Goal: Transaction & Acquisition: Subscribe to service/newsletter

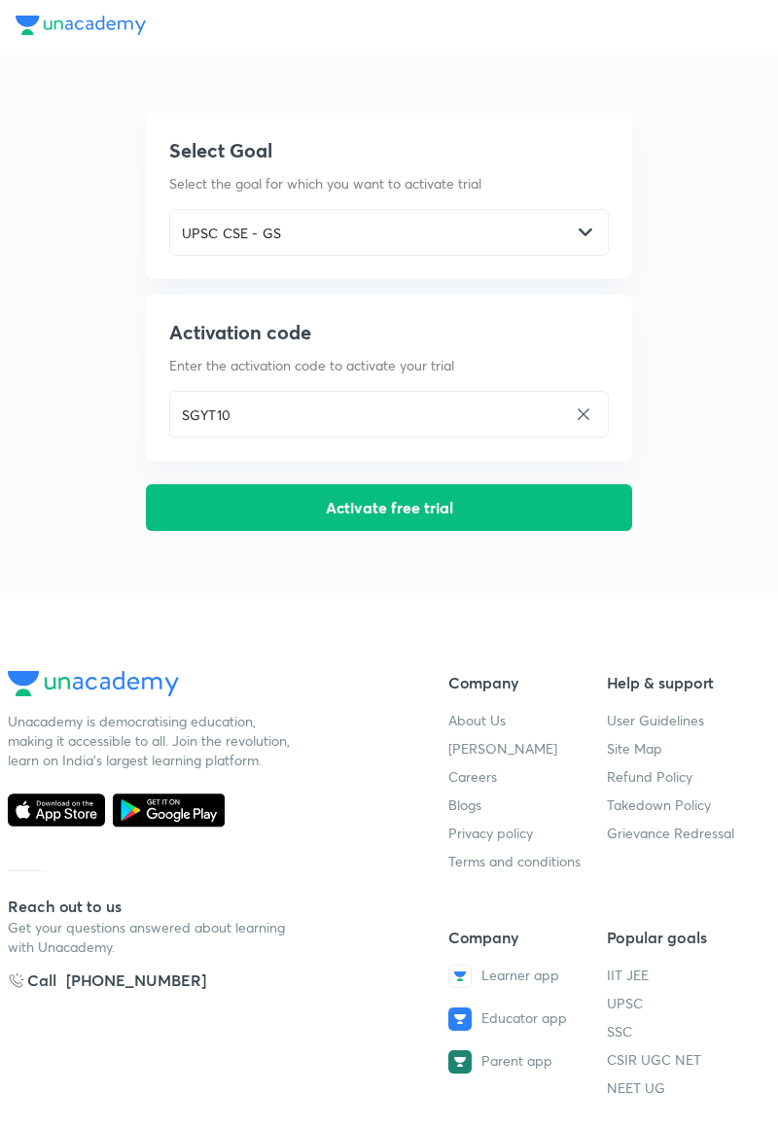
click at [422, 507] on button "Activate free trial" at bounding box center [389, 507] width 486 height 47
click at [589, 224] on div "UPSC CSE - GS ​" at bounding box center [389, 232] width 440 height 47
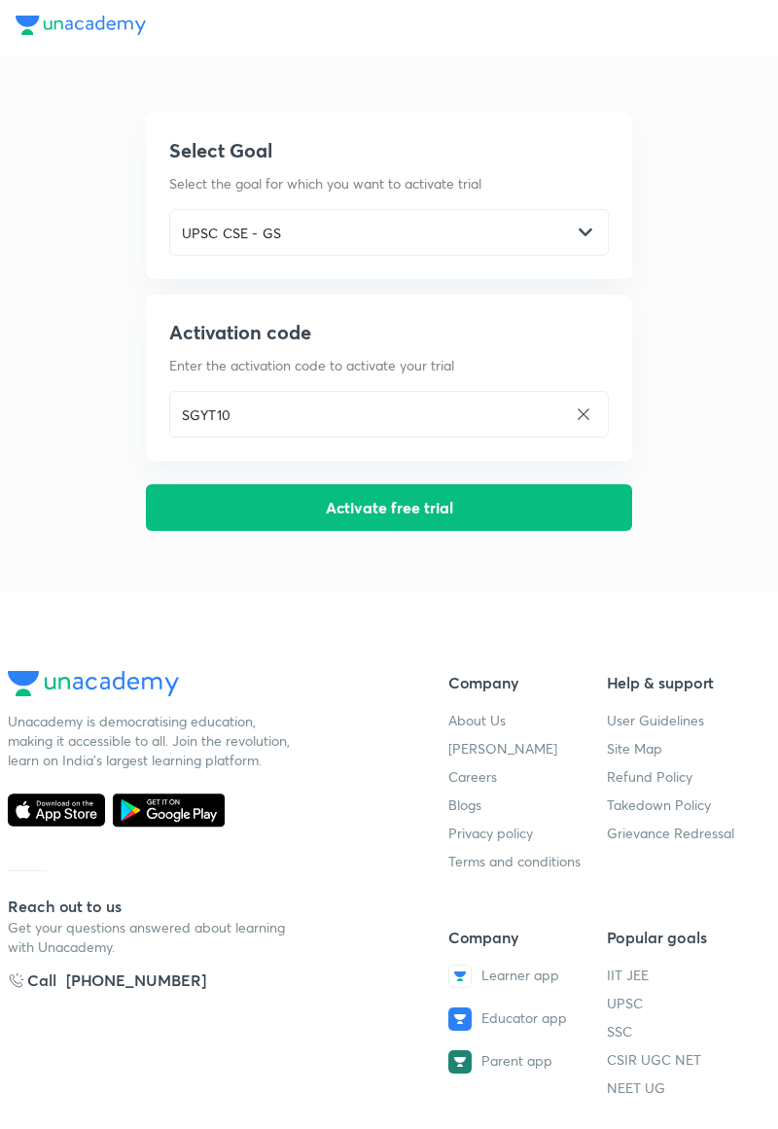
click at [405, 506] on button "Activate free trial" at bounding box center [389, 507] width 486 height 47
click at [590, 222] on div "UPSC CSE - GS ​" at bounding box center [389, 232] width 440 height 47
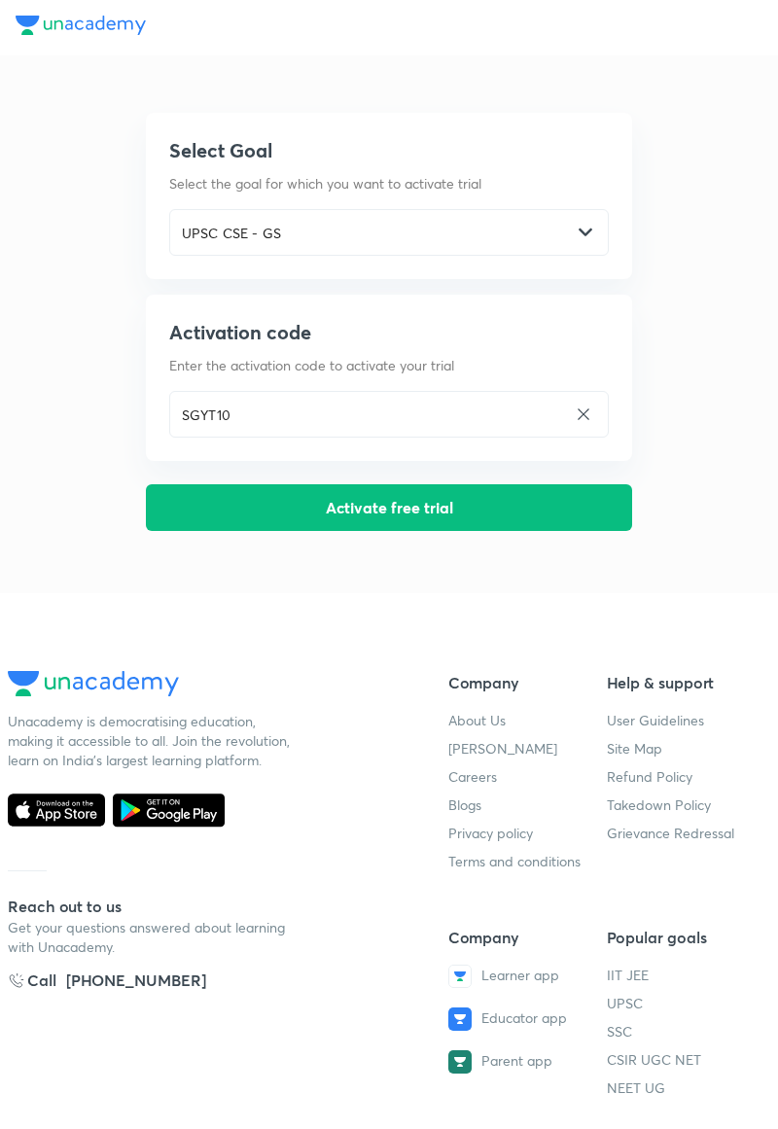
click at [400, 512] on button "Activate free trial" at bounding box center [389, 507] width 486 height 47
click at [150, 982] on div "[PHONE_NUMBER]" at bounding box center [136, 980] width 140 height 23
click at [484, 506] on button "Activate free trial" at bounding box center [389, 507] width 486 height 47
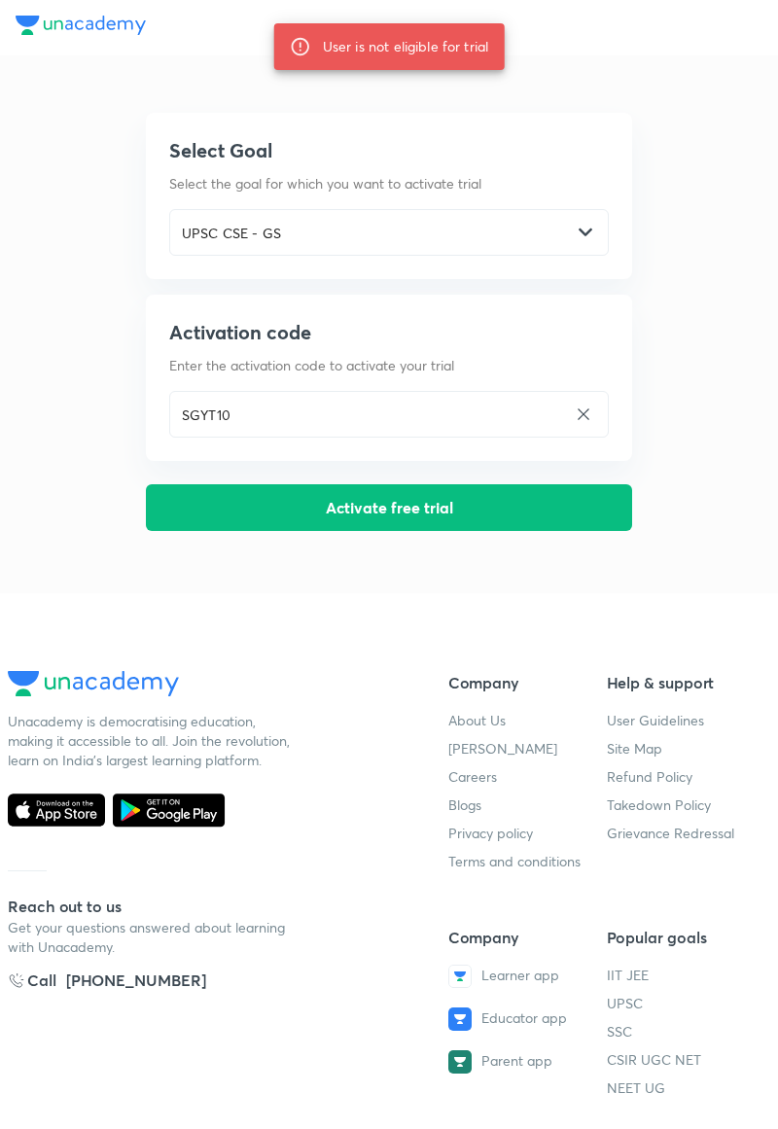
click at [598, 228] on div "UPSC CSE - GS ​" at bounding box center [389, 232] width 440 height 47
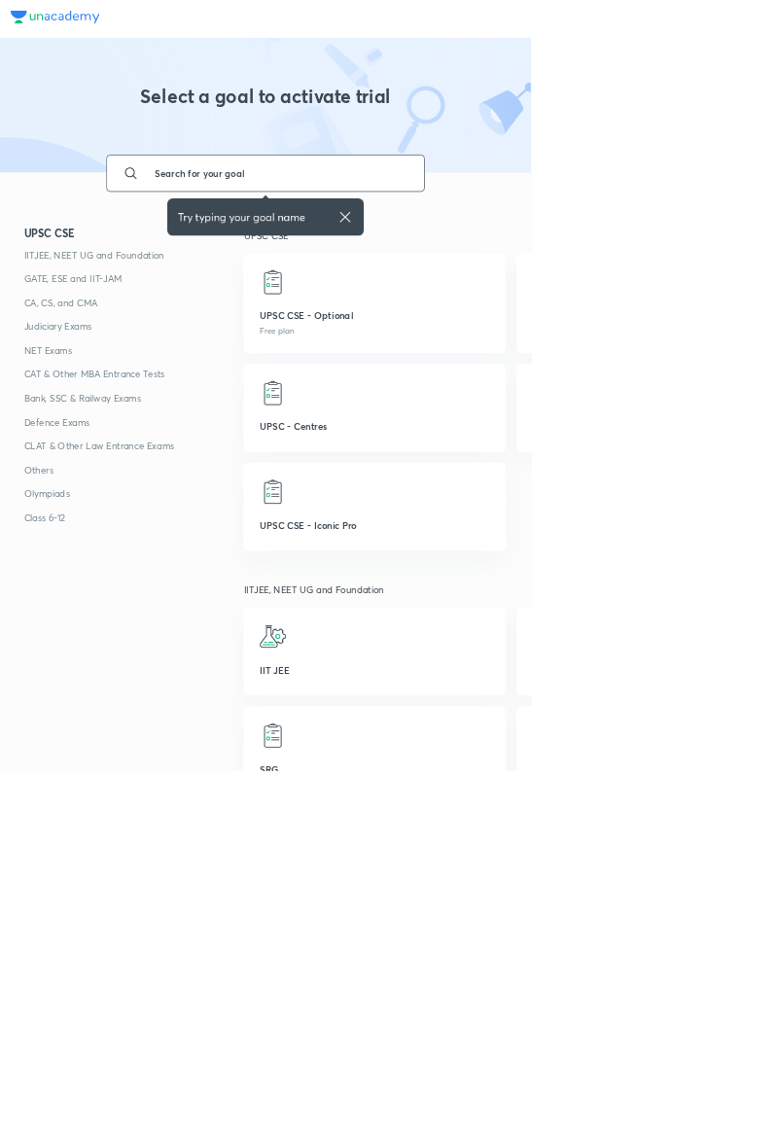
click at [362, 254] on input "text" at bounding box center [408, 254] width 395 height 53
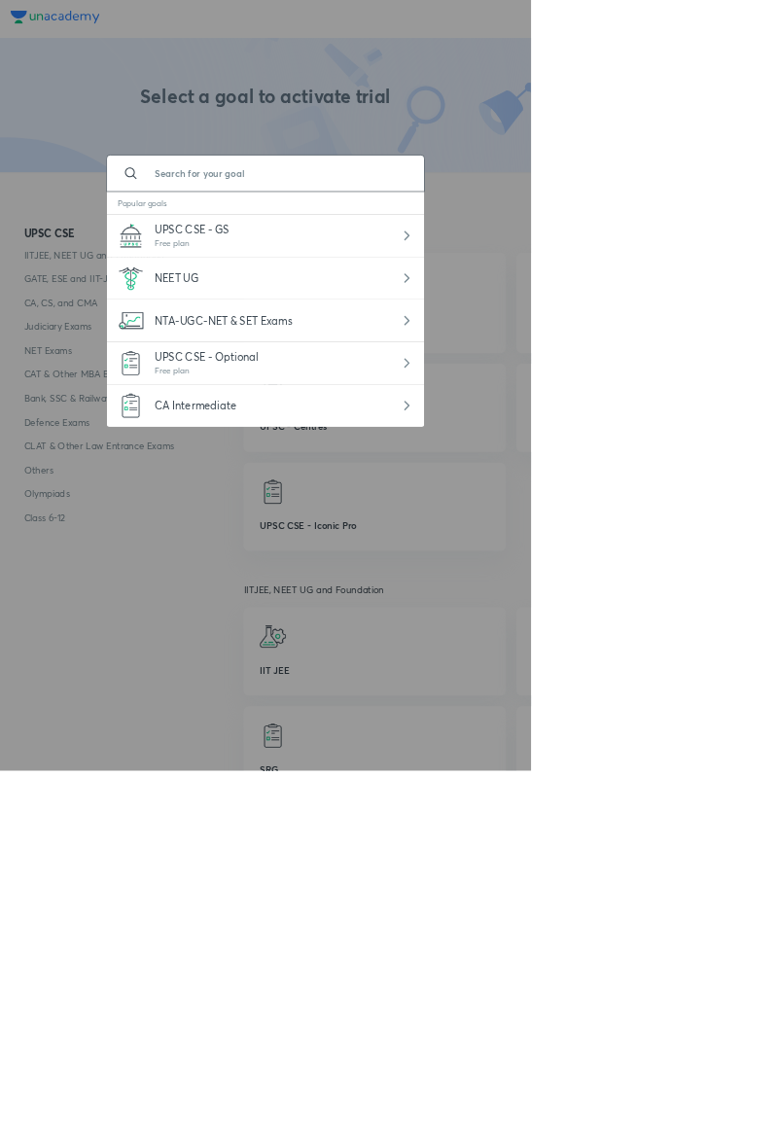
click at [336, 333] on div "UPSC CSE - GS Free plan" at bounding box center [389, 345] width 465 height 62
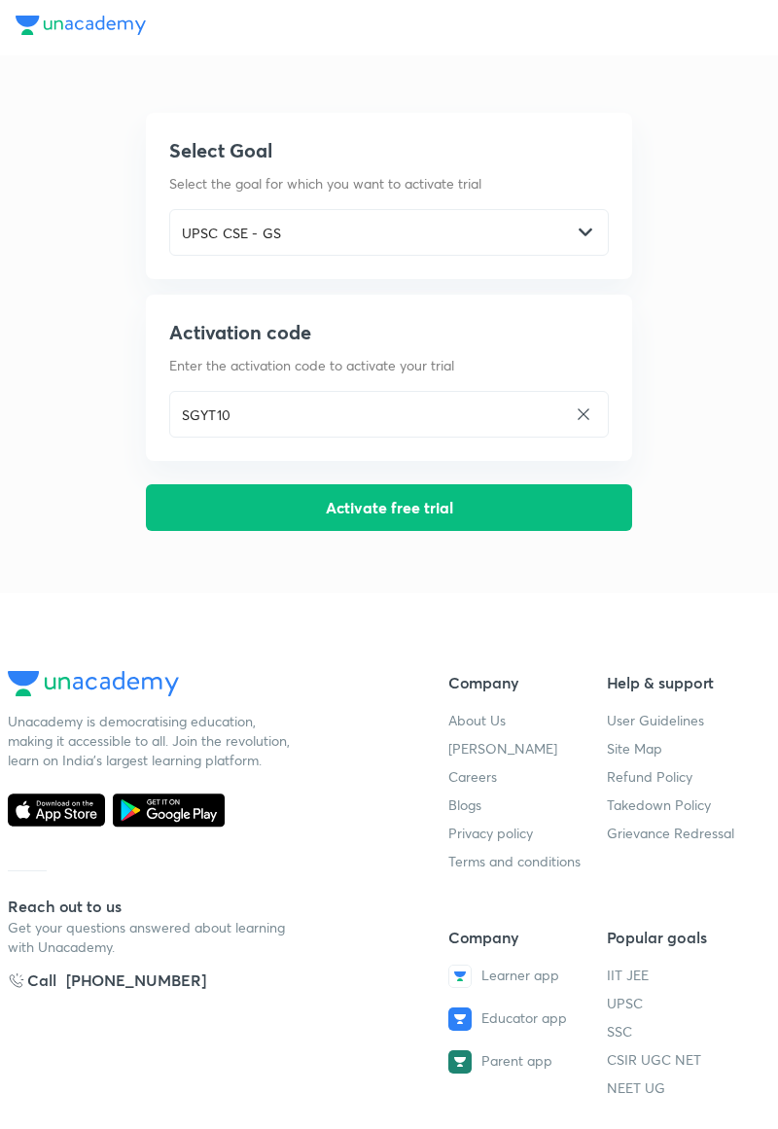
click at [393, 507] on button "Activate free trial" at bounding box center [389, 507] width 486 height 47
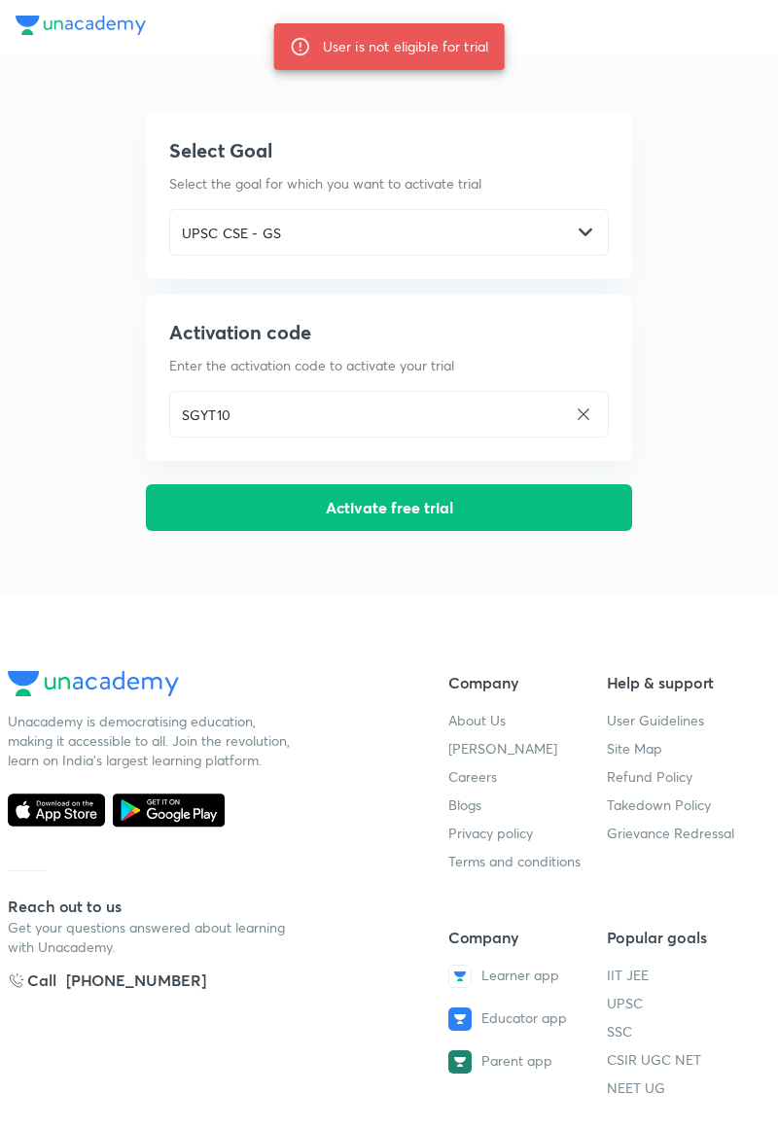
click at [560, 213] on input "UPSC CSE - GS" at bounding box center [370, 233] width 401 height 40
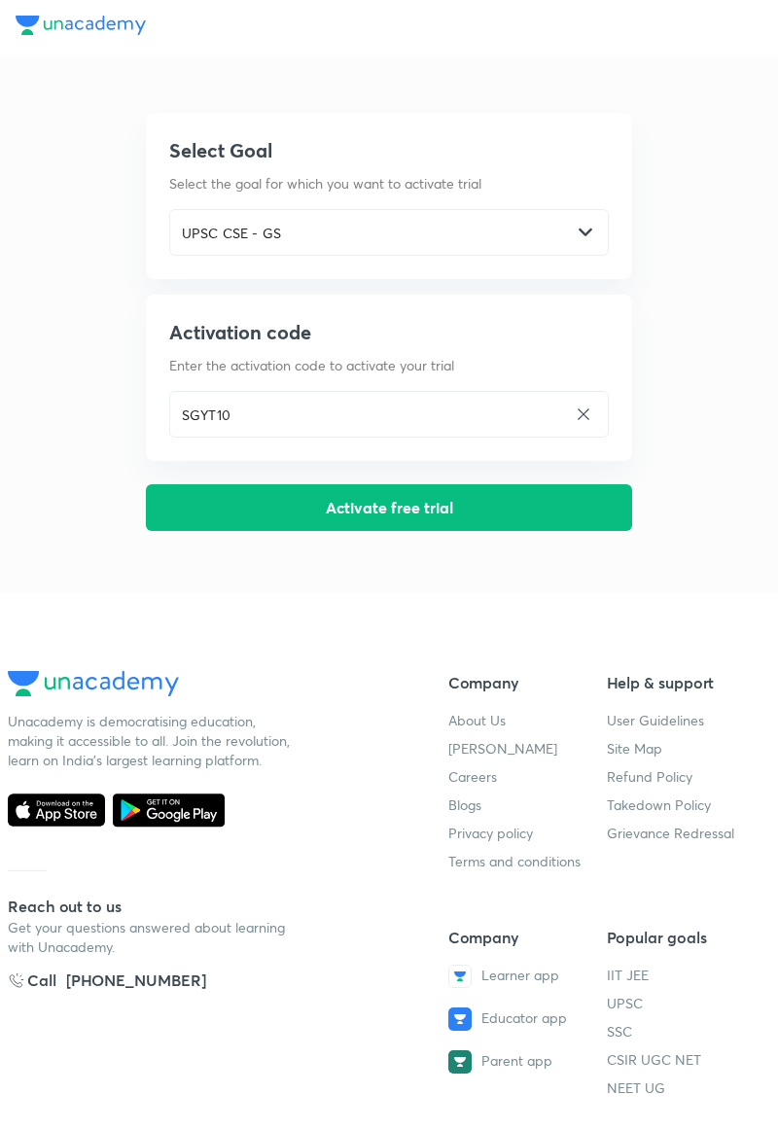
click at [436, 509] on button "Activate free trial" at bounding box center [389, 507] width 486 height 47
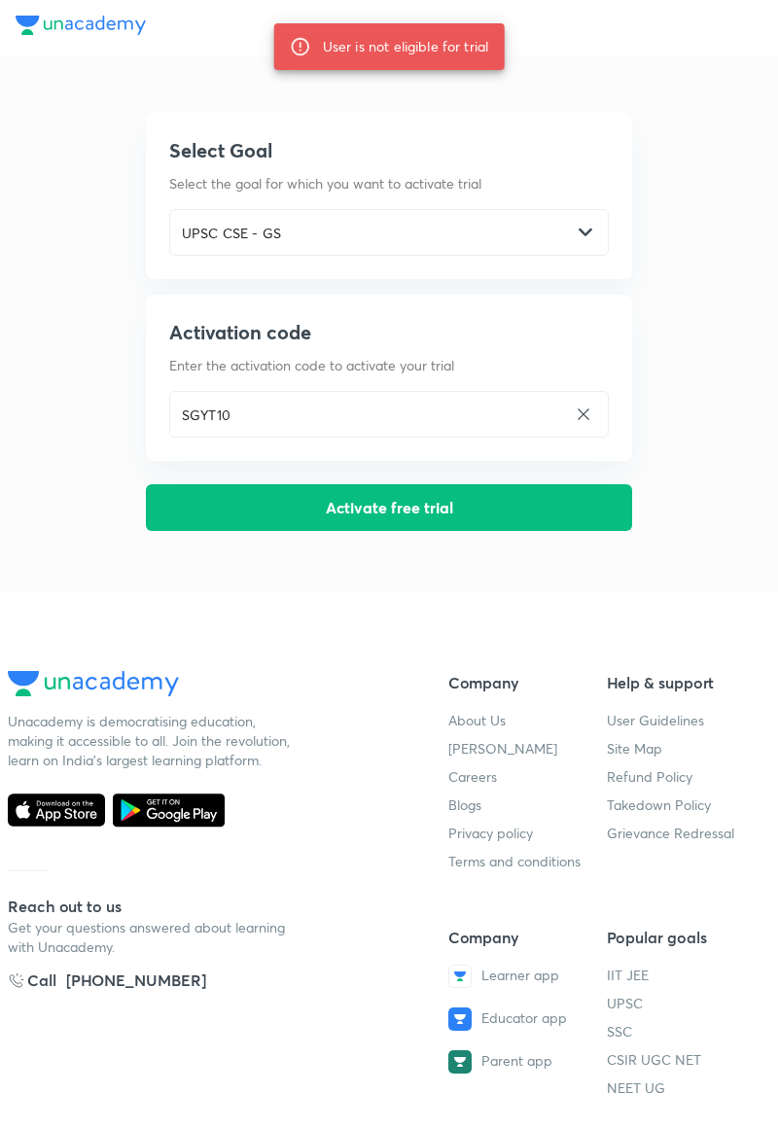
click at [400, 500] on button "Activate free trial" at bounding box center [389, 507] width 486 height 47
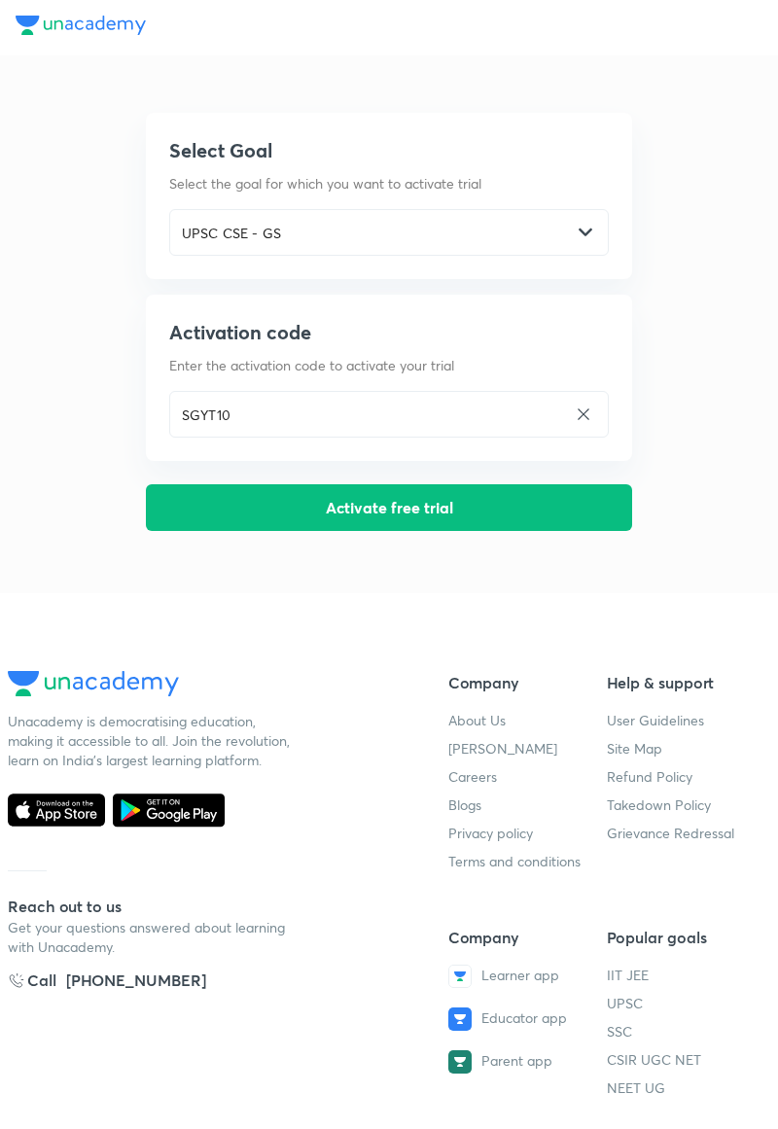
click at [454, 484] on button "Activate free trial" at bounding box center [389, 507] width 486 height 47
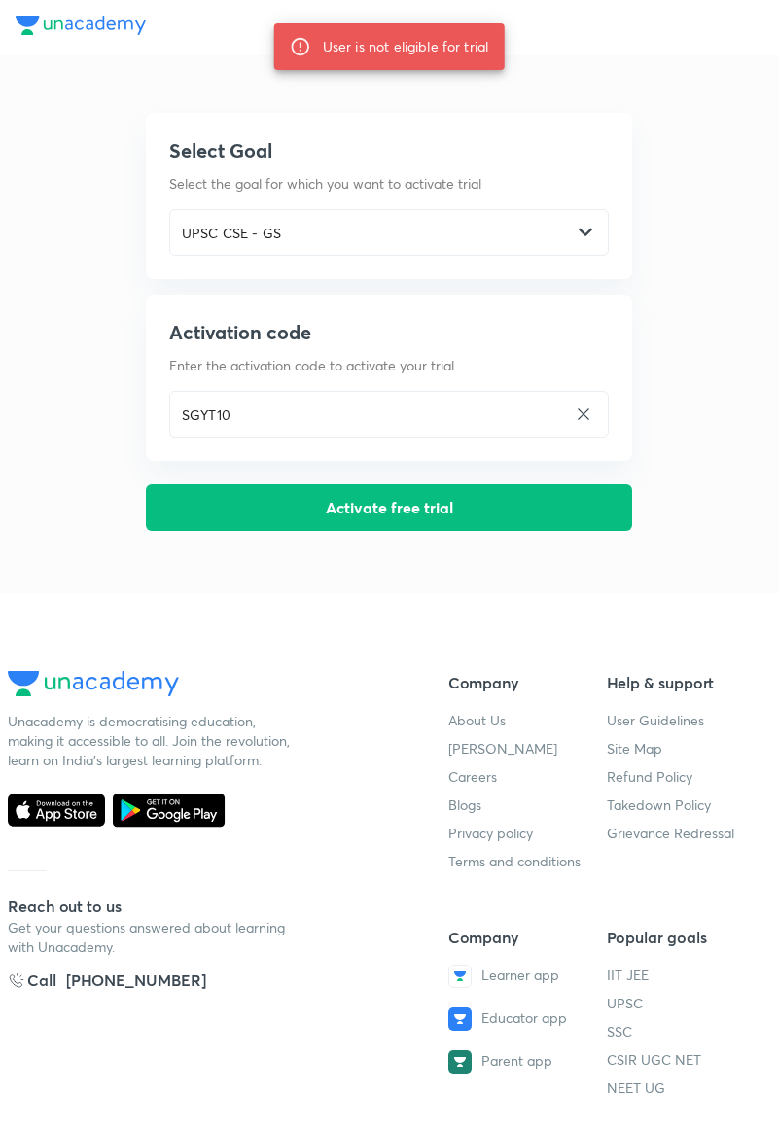
click at [131, 980] on div "[PHONE_NUMBER]" at bounding box center [136, 980] width 140 height 23
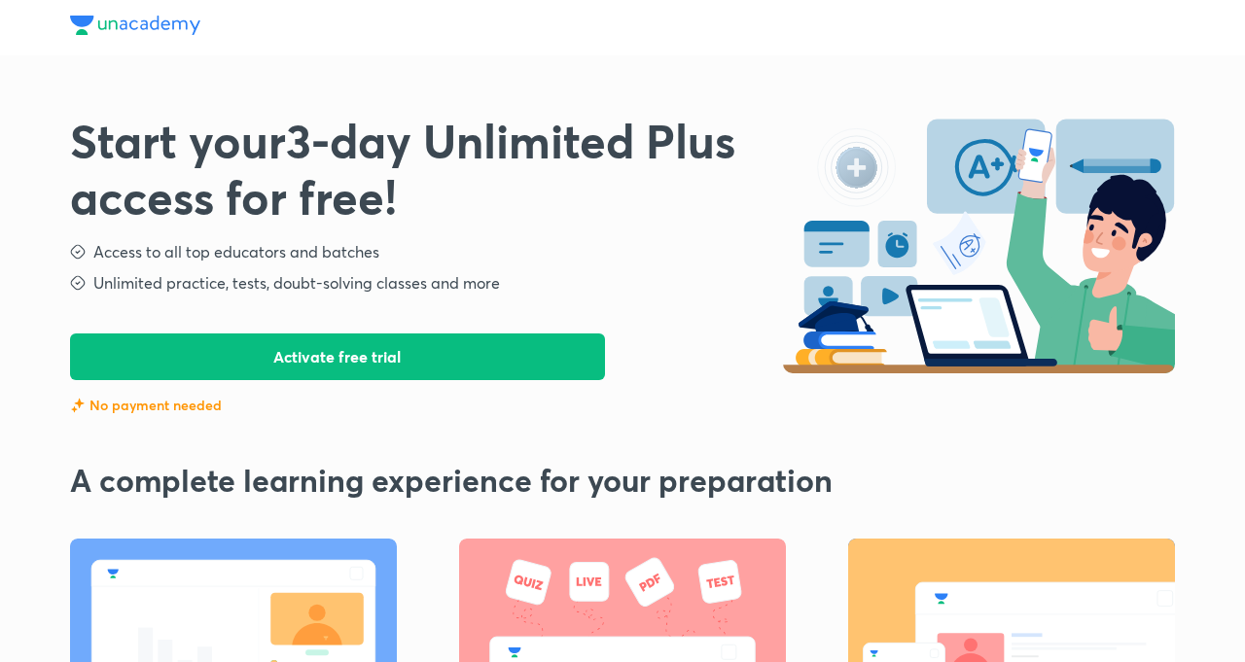
click at [426, 354] on button "Activate free trial" at bounding box center [337, 357] width 535 height 47
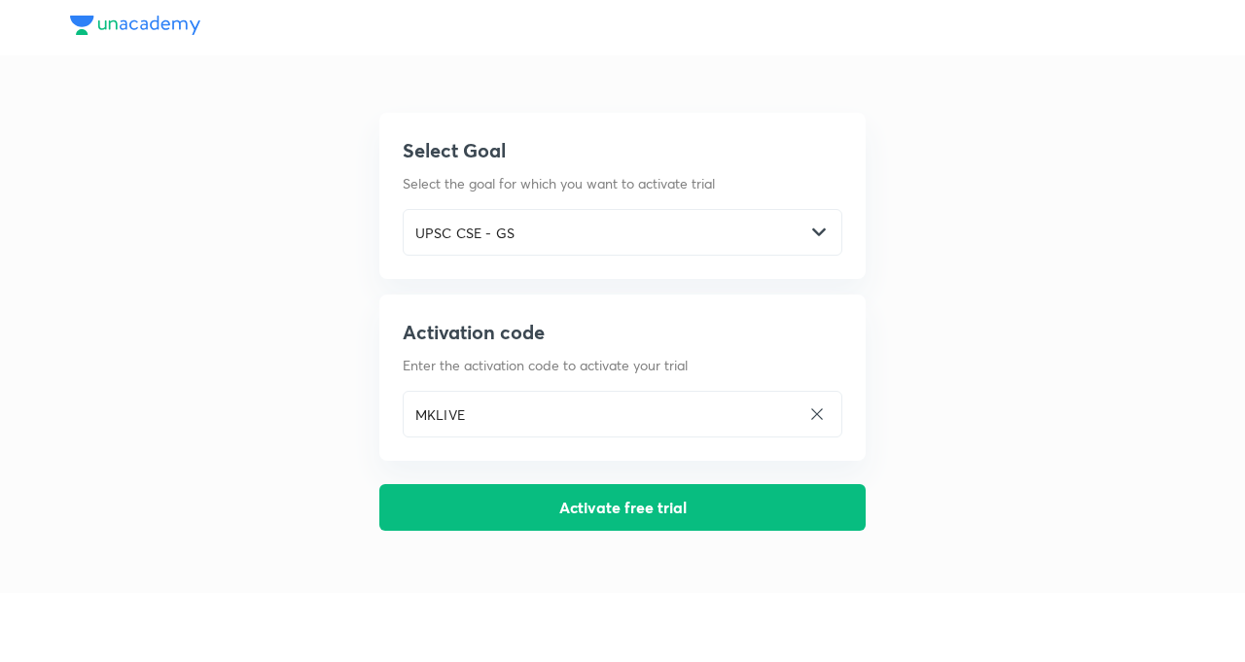
click at [630, 518] on button "Activate free trial" at bounding box center [622, 507] width 486 height 47
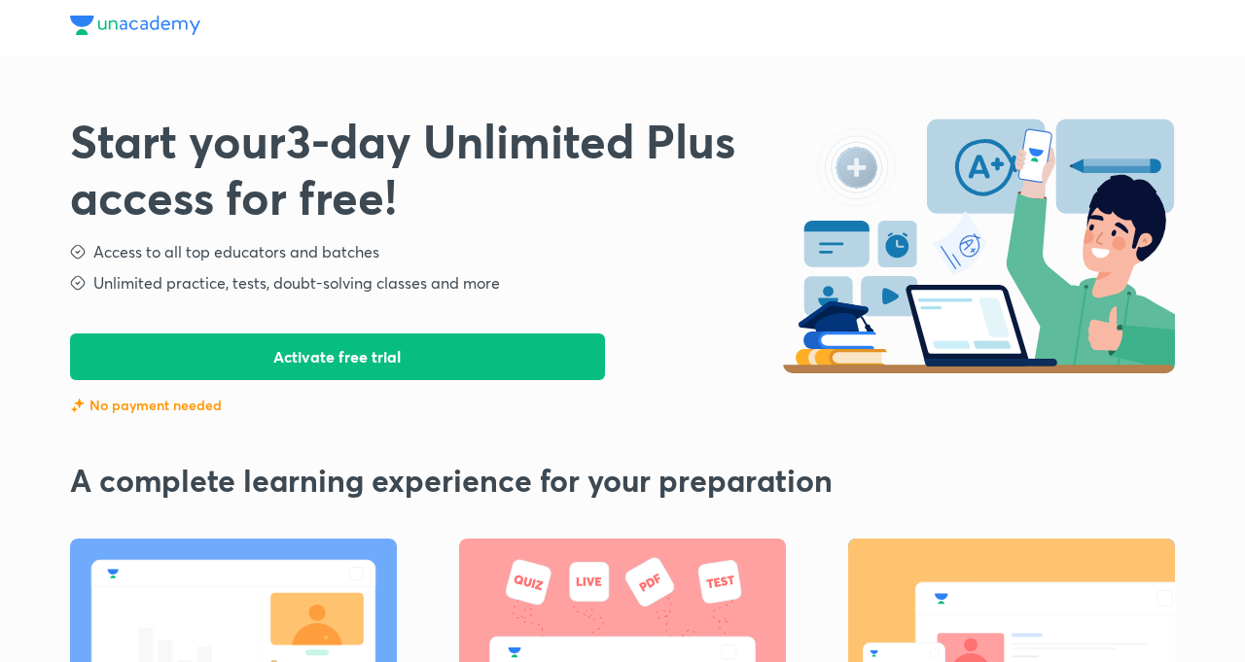
click at [161, 412] on p "No payment needed" at bounding box center [155, 405] width 132 height 19
click at [503, 344] on button "Activate free trial" at bounding box center [337, 357] width 535 height 47
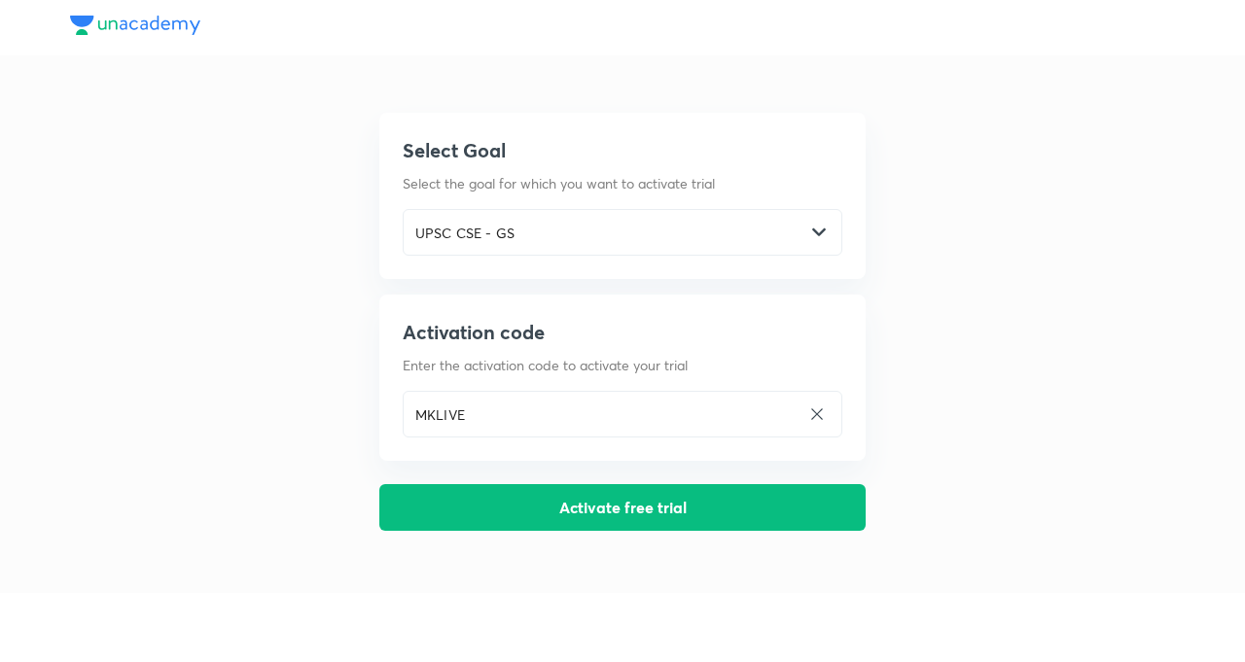
click at [826, 230] on div "UPSC CSE - GS ​" at bounding box center [623, 232] width 440 height 47
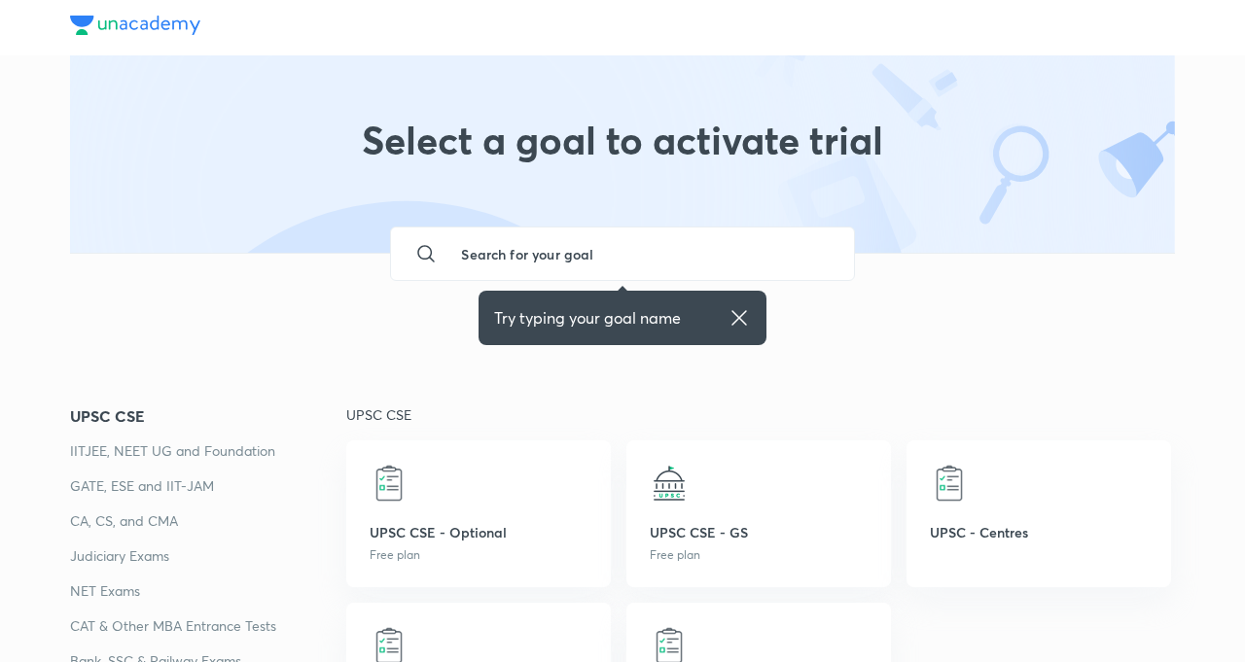
click at [510, 523] on p "UPSC CSE - Optional" at bounding box center [479, 532] width 218 height 20
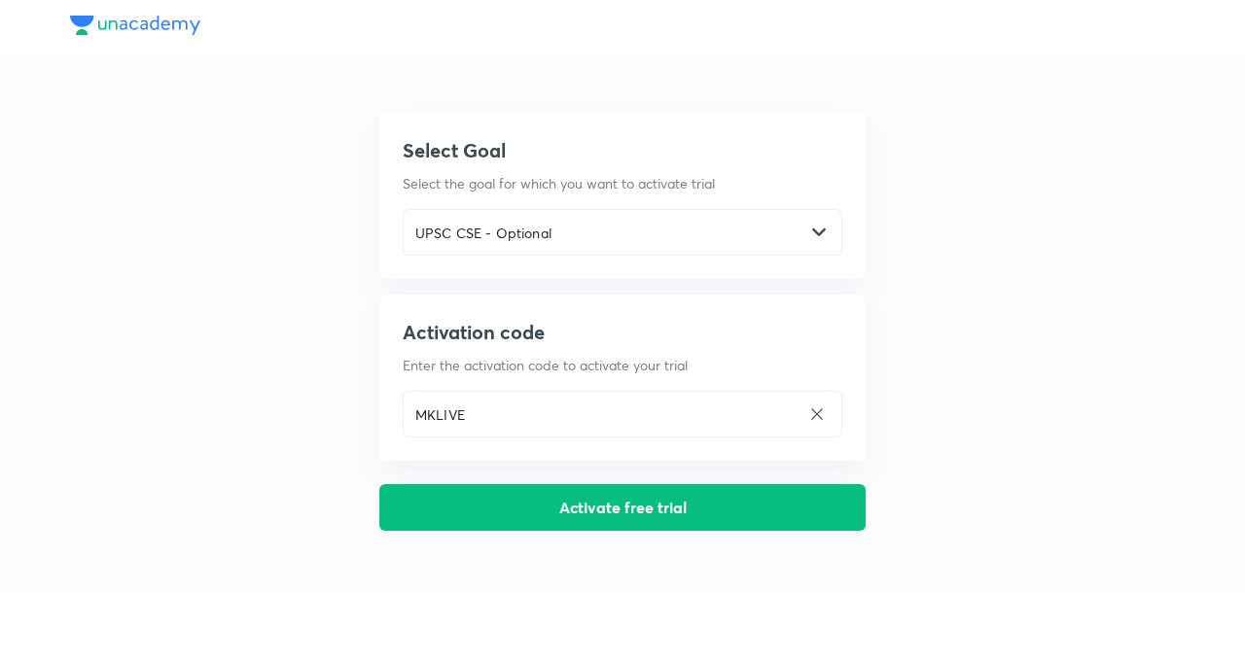
click at [546, 510] on button "Activate free trial" at bounding box center [622, 507] width 486 height 47
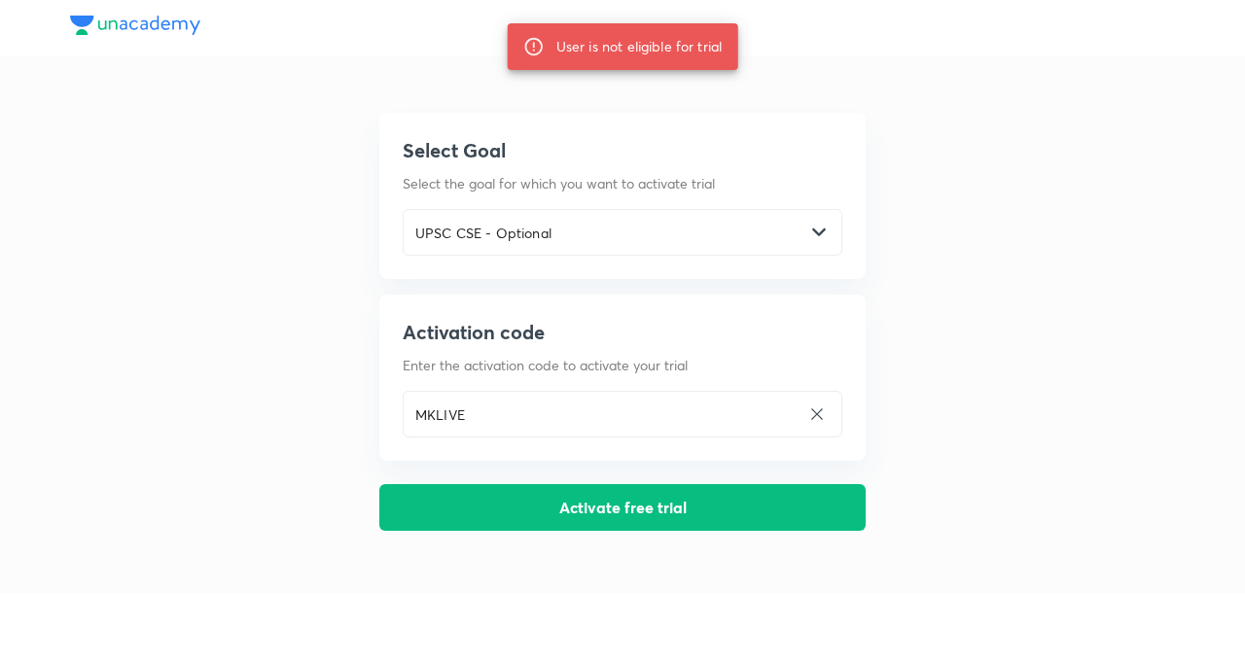
click at [529, 36] on icon at bounding box center [533, 46] width 21 height 21
click at [614, 41] on div "User is not eligible for trial" at bounding box center [639, 46] width 166 height 35
click at [689, 33] on div "User is not eligible for trial" at bounding box center [639, 46] width 166 height 35
click at [721, 42] on div "User is not eligible for trial" at bounding box center [639, 46] width 166 height 35
click at [624, 64] on div "User is not eligible for trial" at bounding box center [639, 46] width 166 height 35
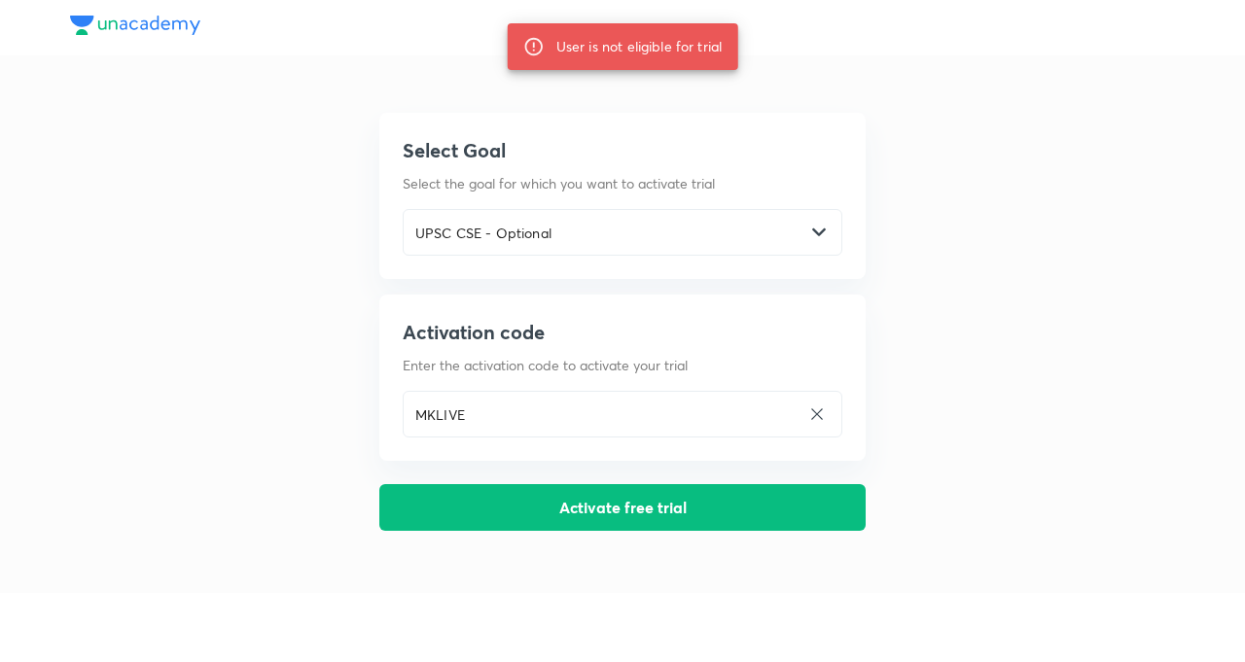
click at [515, 60] on div "User is not eligible for trial" at bounding box center [623, 46] width 230 height 47
click at [535, 46] on icon at bounding box center [533, 46] width 21 height 21
click at [529, 60] on div at bounding box center [533, 46] width 21 height 35
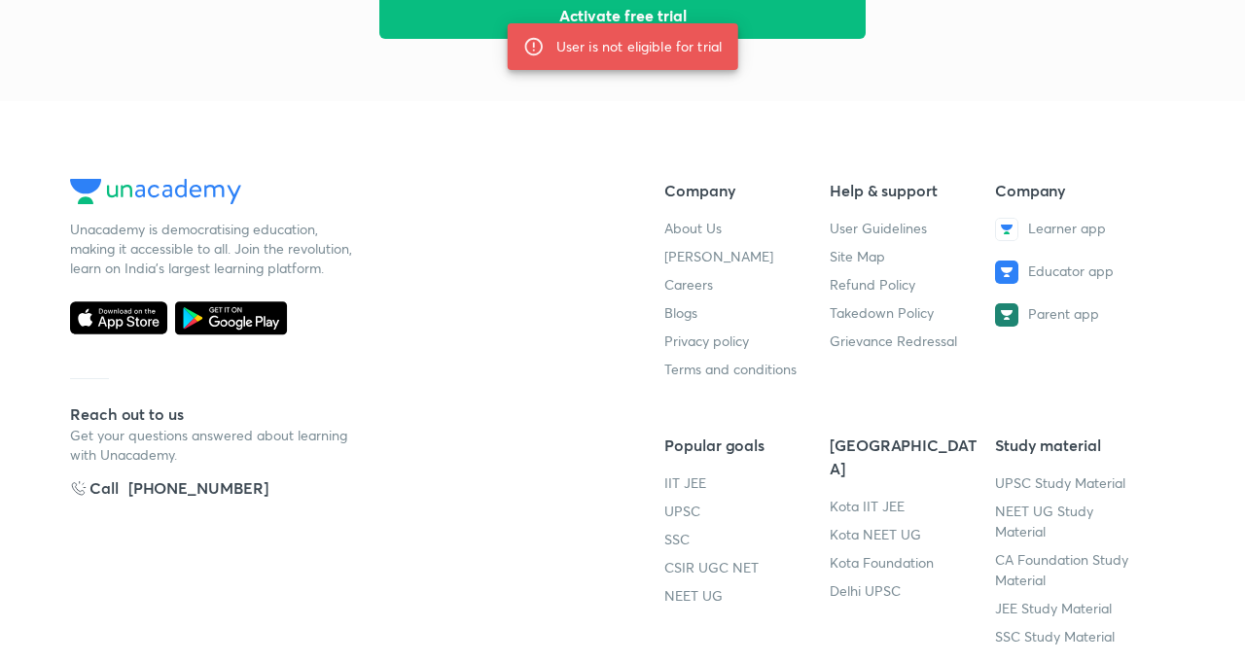
scroll to position [640, 0]
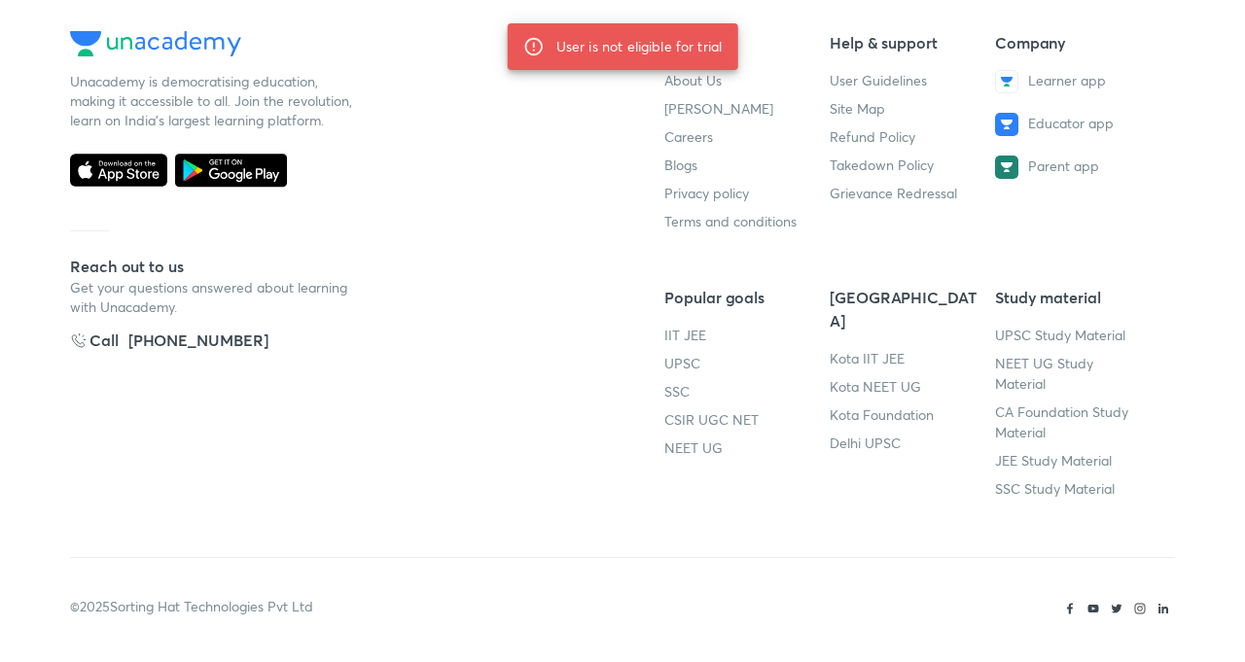
click at [910, 133] on link "Refund Policy" at bounding box center [873, 136] width 86 height 18
